Goal: Check status: Check status

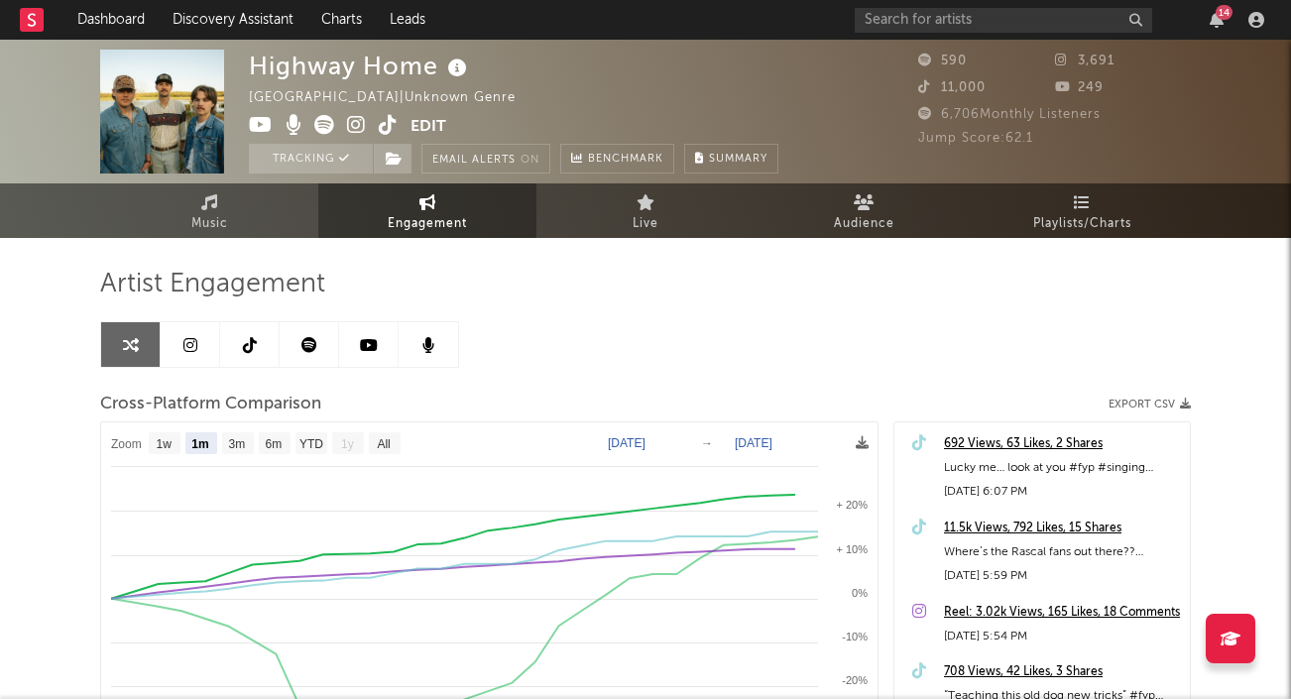
select select "1m"
click at [94, 18] on link "Dashboard" at bounding box center [110, 20] width 95 height 40
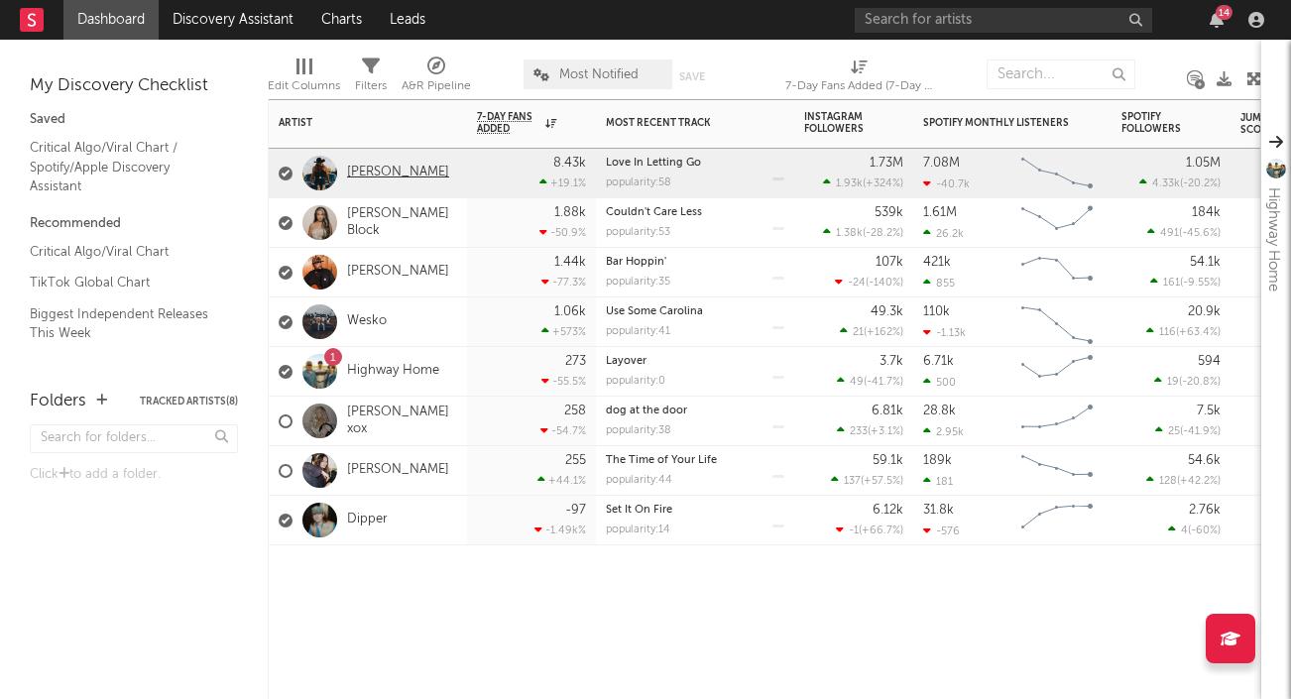
click at [410, 168] on link "[PERSON_NAME]" at bounding box center [398, 173] width 102 height 17
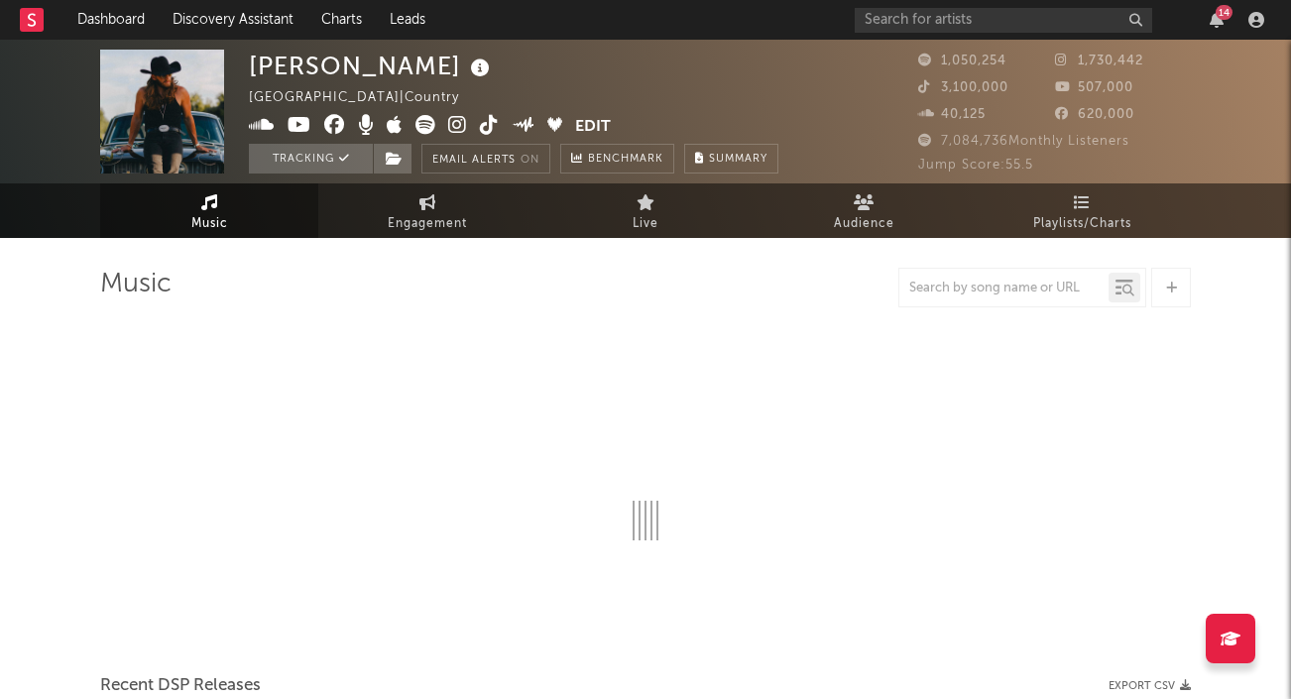
select select "6m"
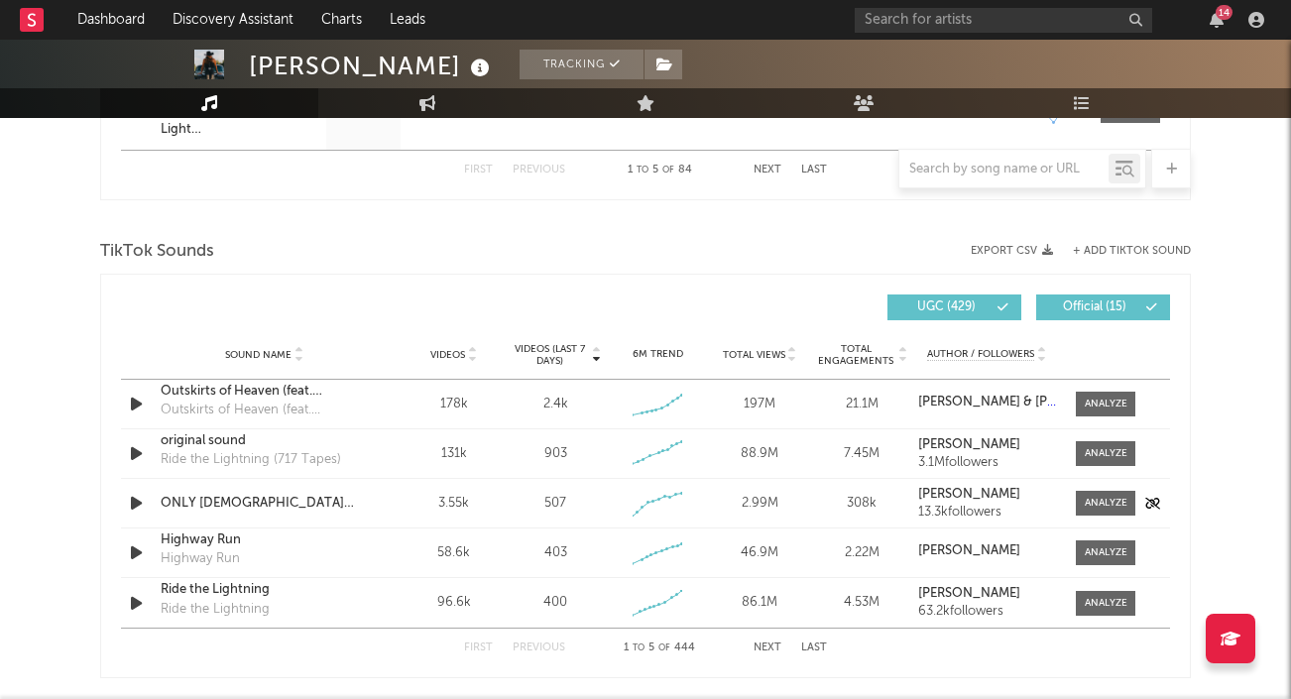
scroll to position [1311, 0]
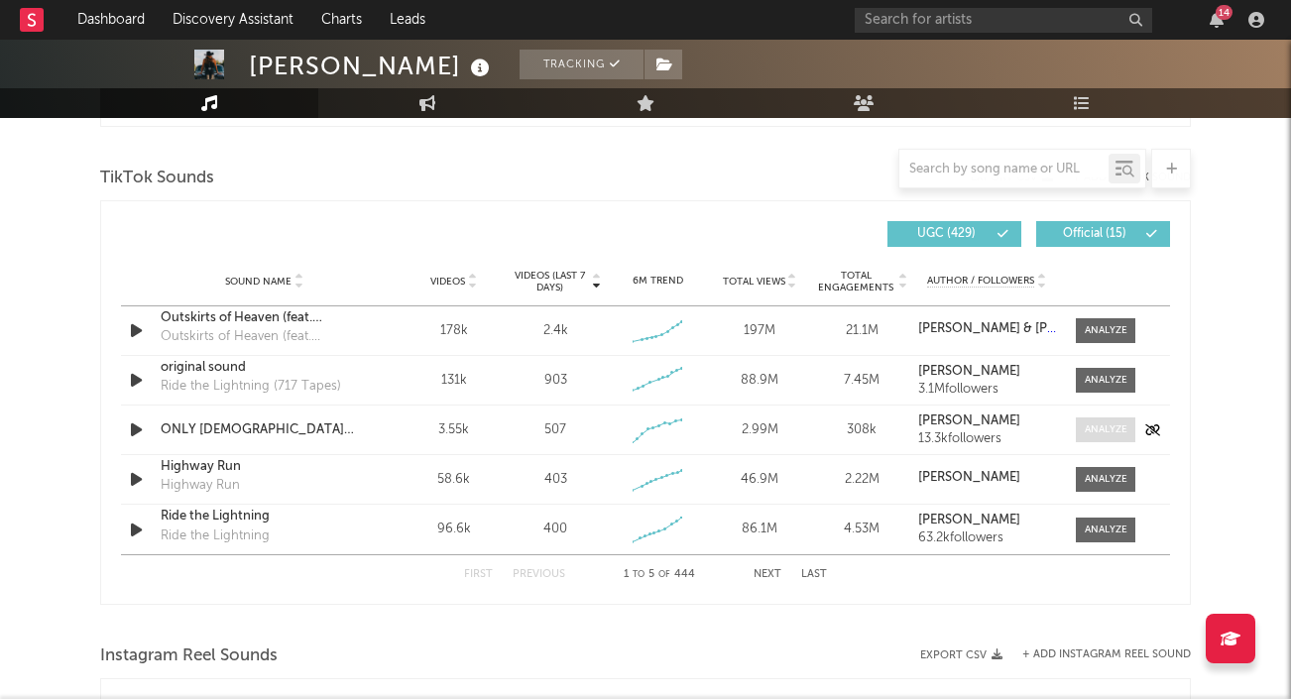
click at [1103, 430] on div at bounding box center [1106, 430] width 43 height 15
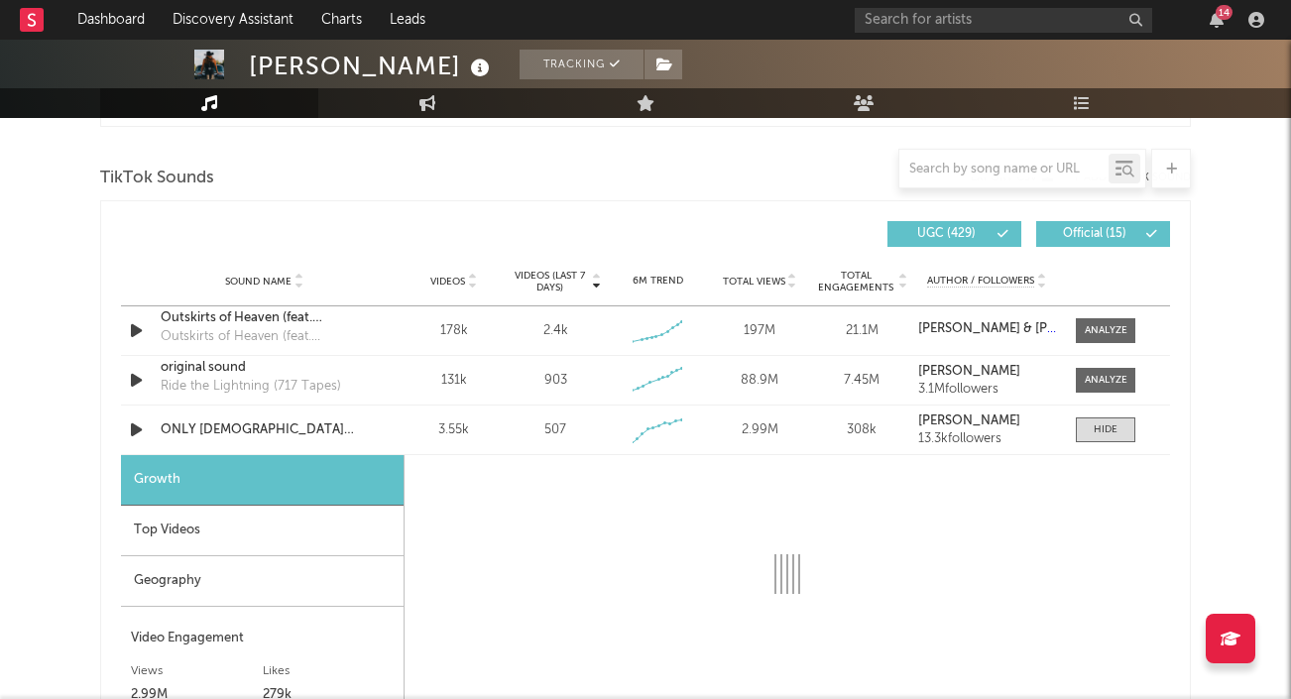
scroll to position [1402, 0]
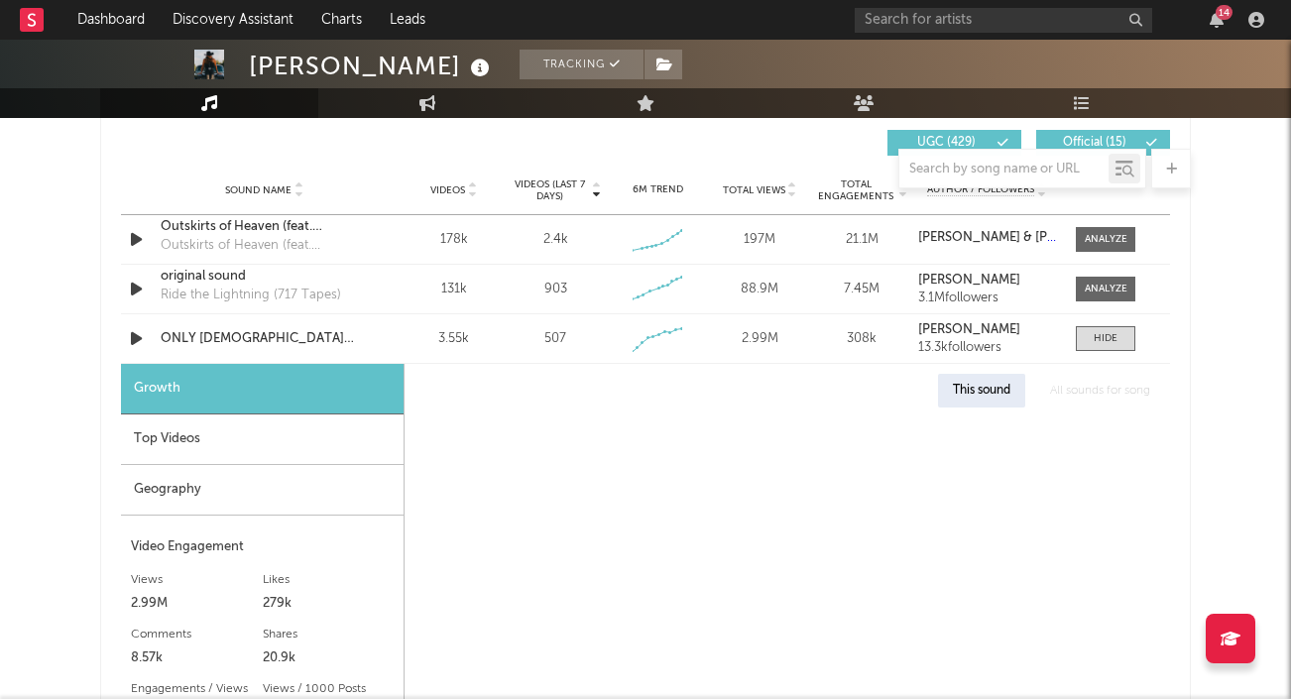
select select "1w"
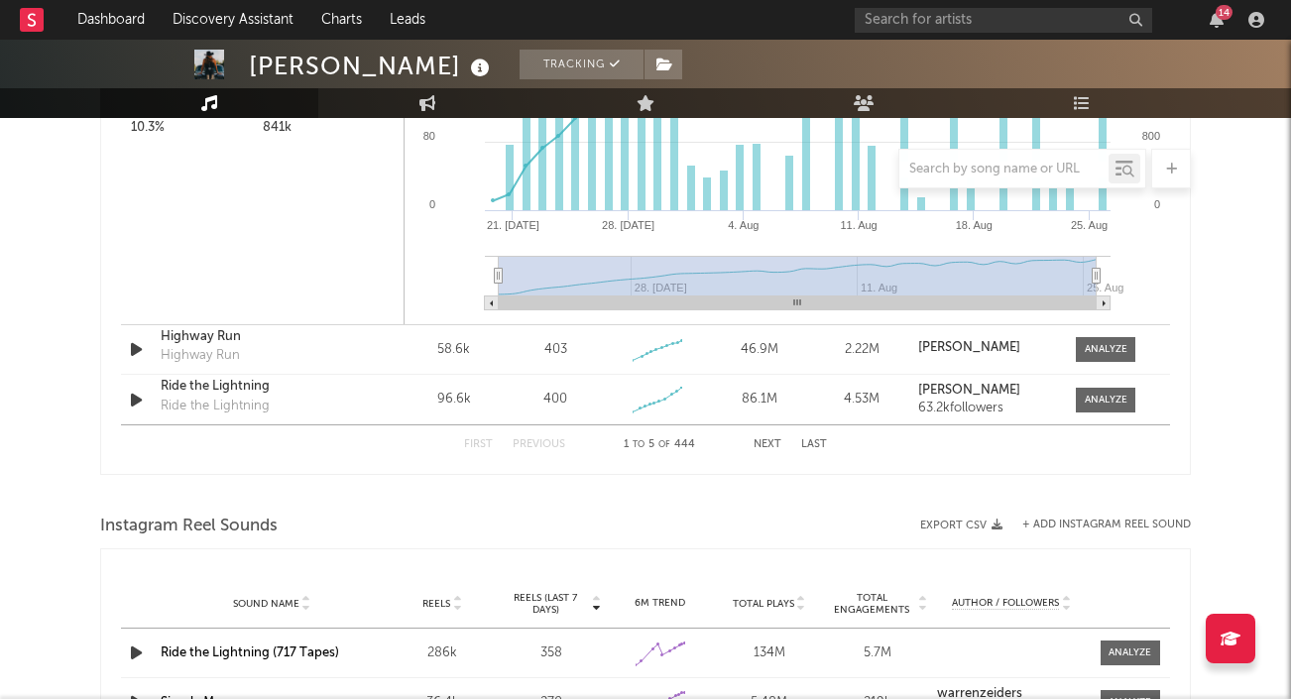
scroll to position [1988, 0]
click at [812, 442] on button "Last" at bounding box center [814, 444] width 26 height 11
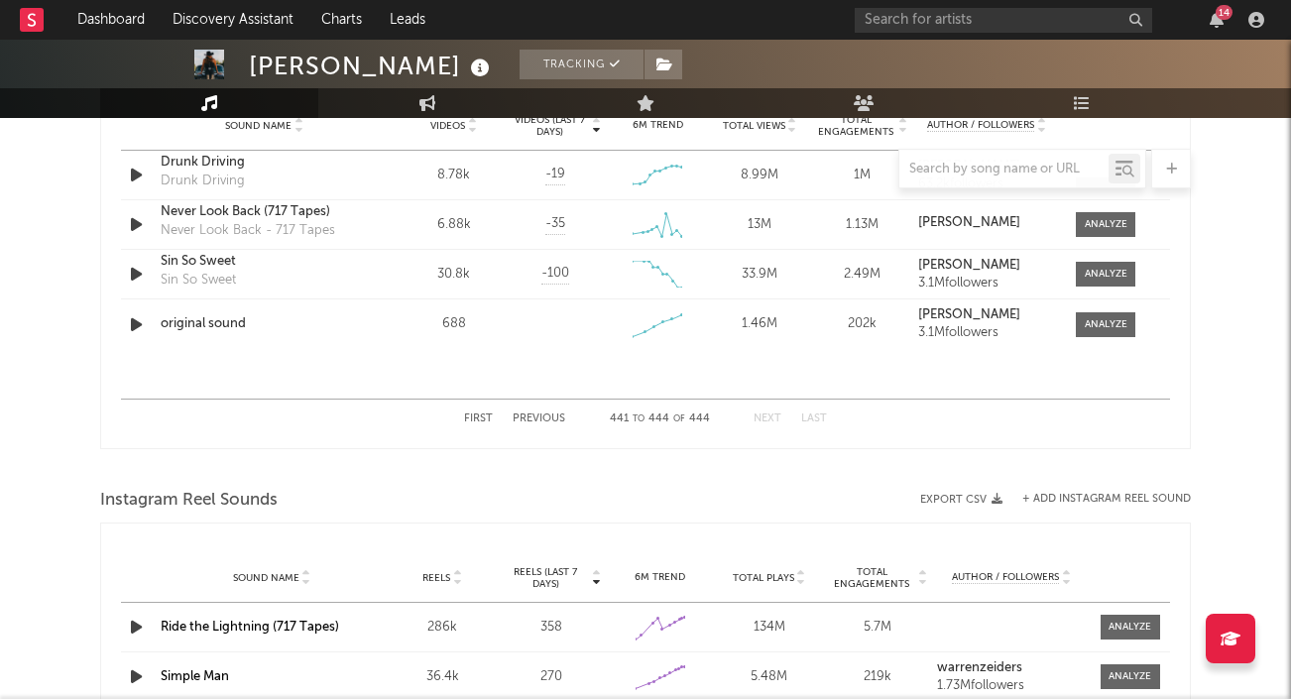
scroll to position [1398, 0]
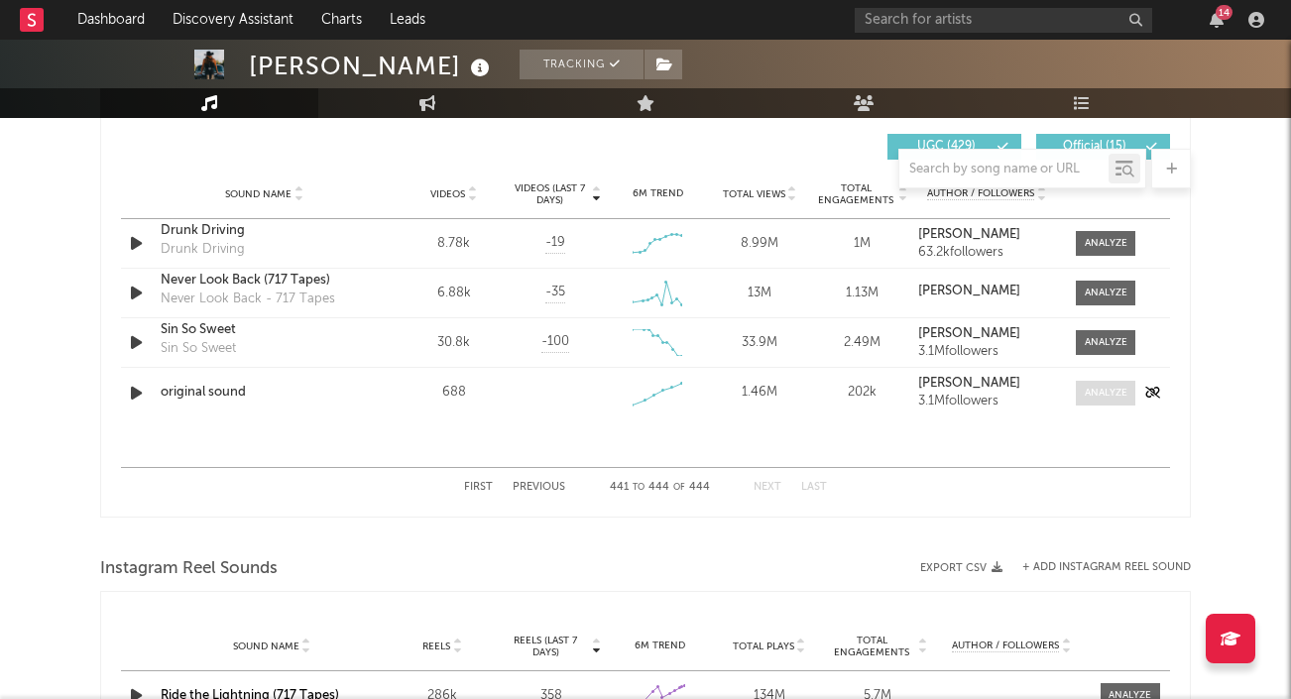
click at [1105, 396] on div at bounding box center [1106, 393] width 43 height 15
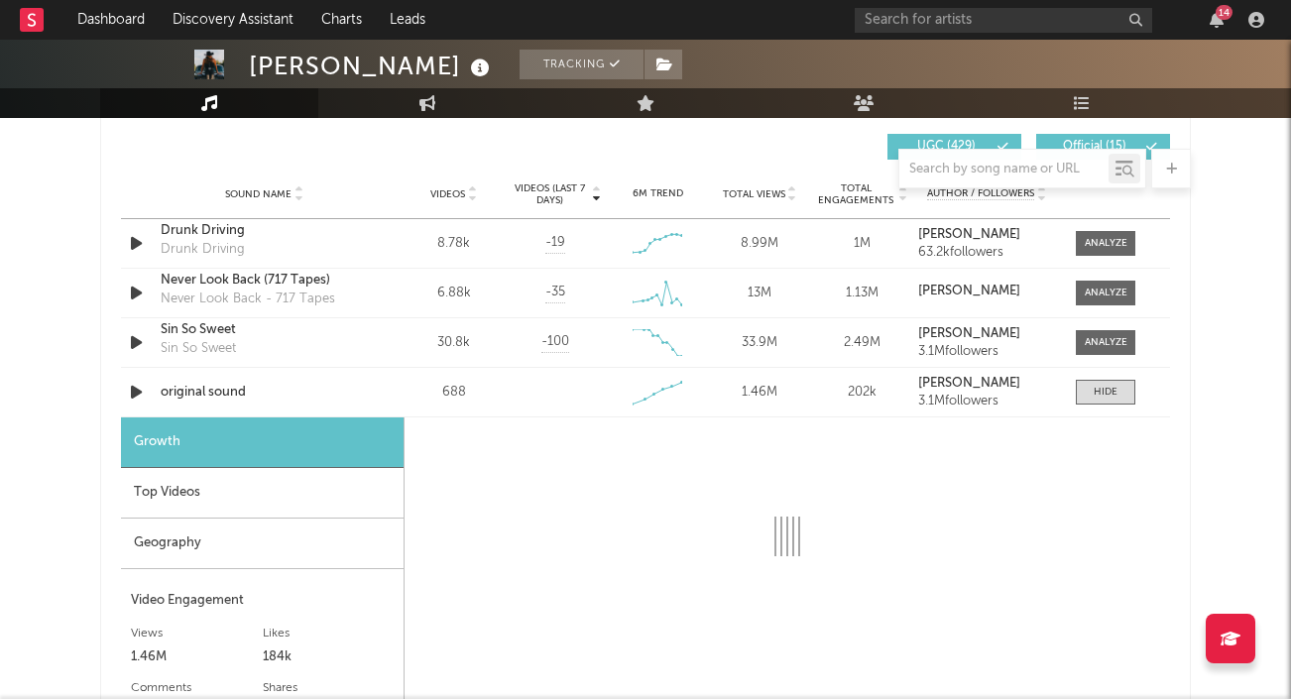
select select "1w"
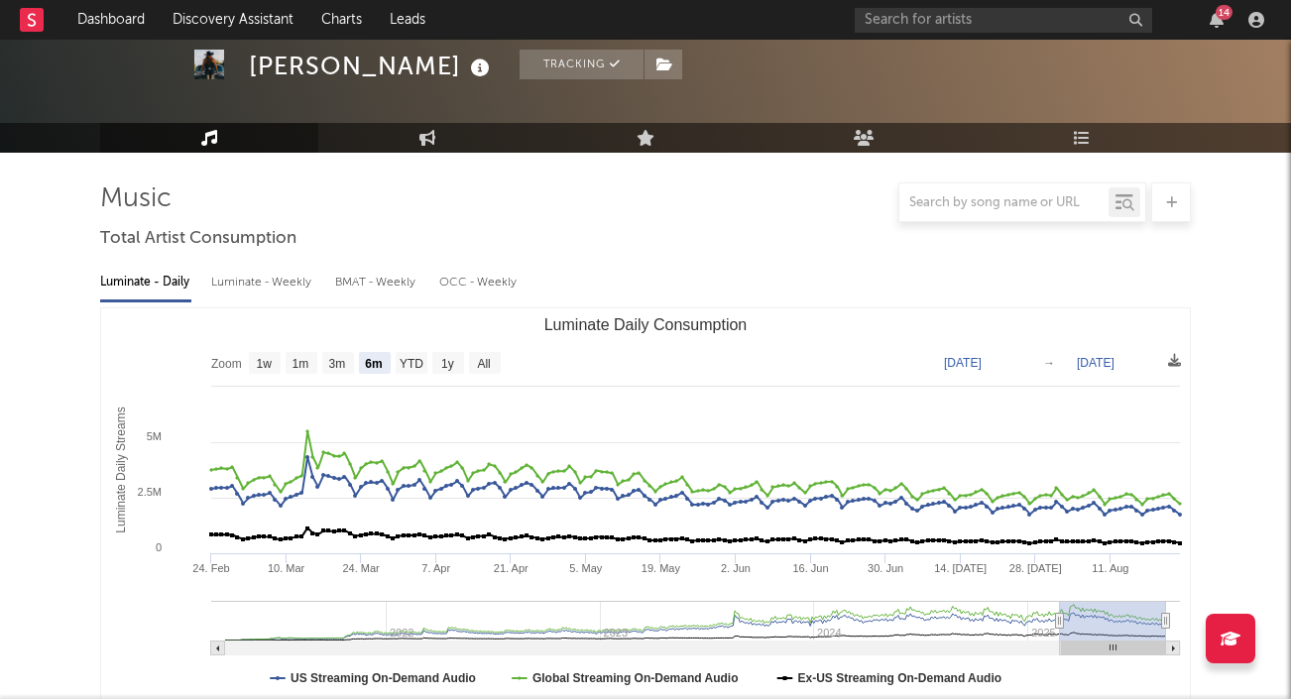
scroll to position [65, 0]
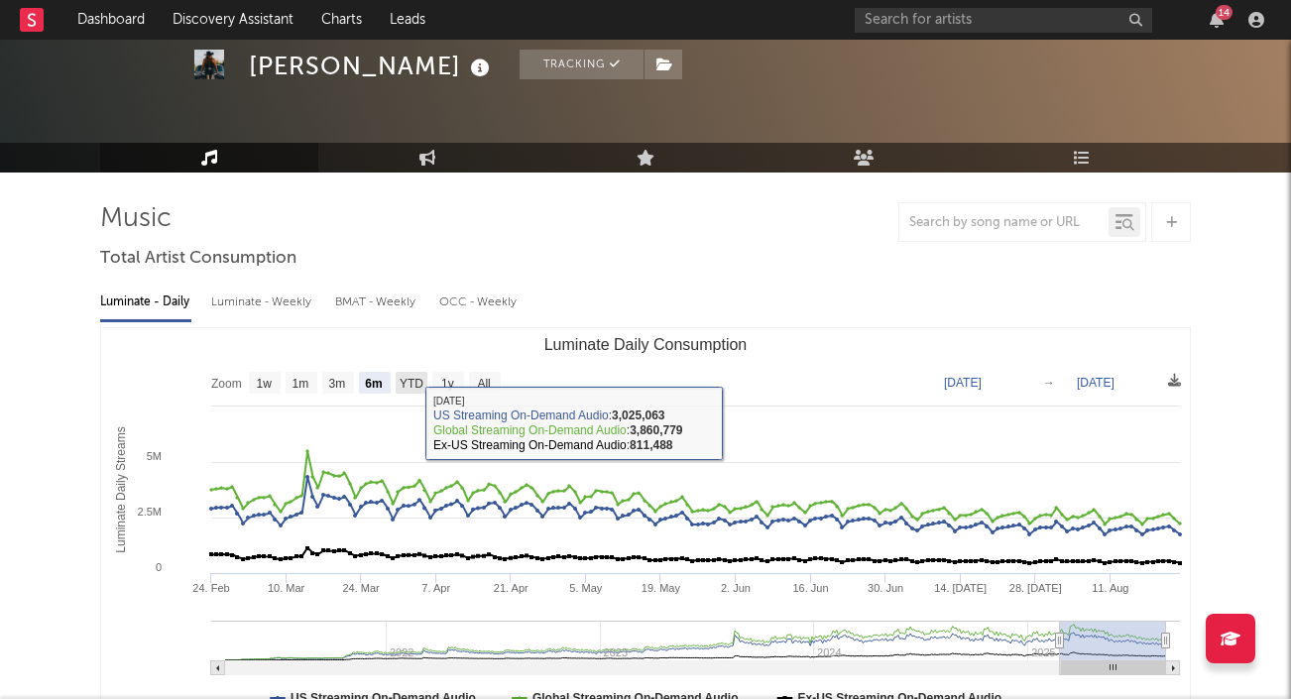
click at [417, 377] on text "YTD" at bounding box center [412, 384] width 24 height 14
select select "YTD"
type input "[DATE]"
